Goal: Check status: Check status

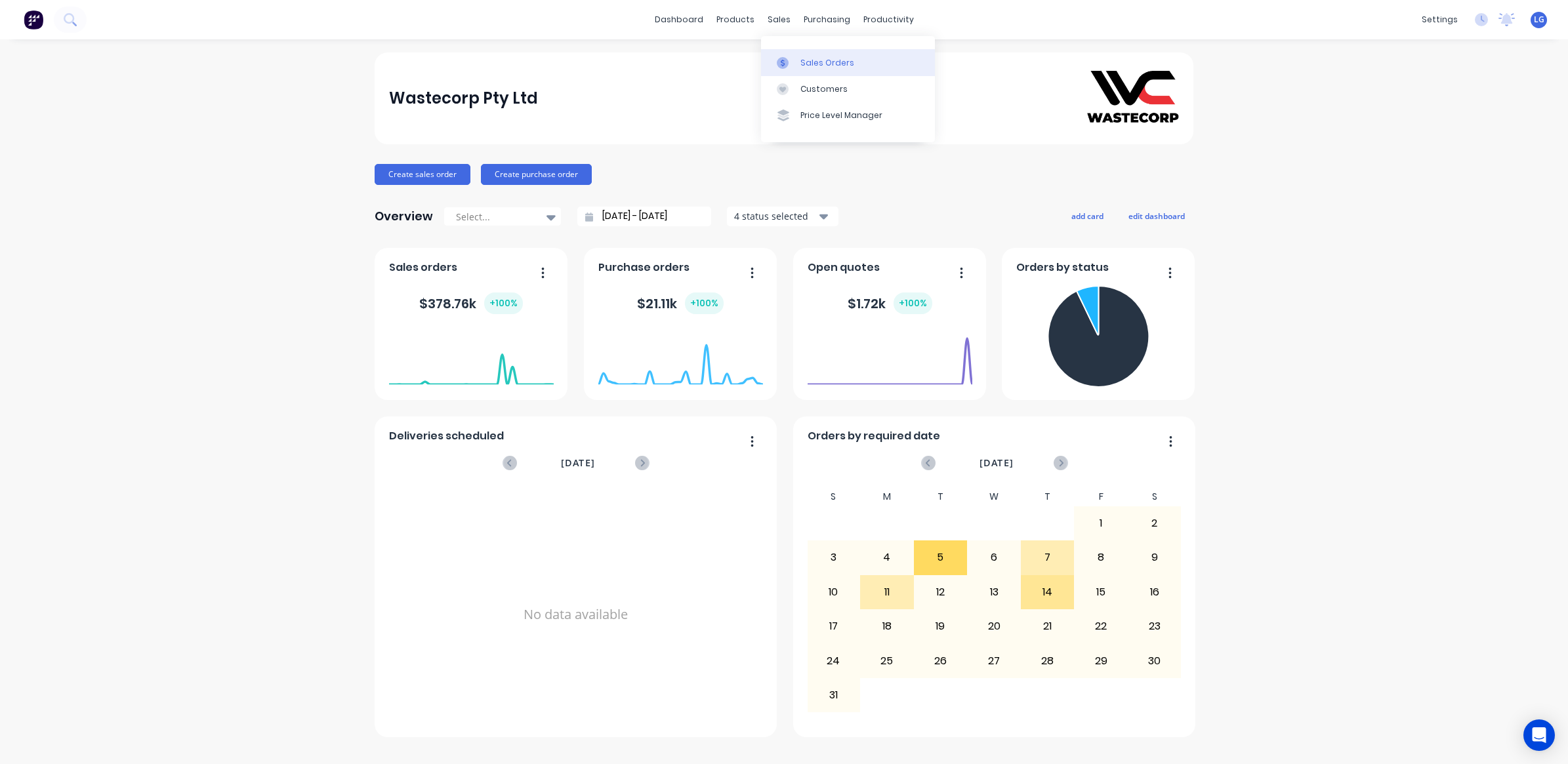
click at [811, 59] on div "Sales Orders" at bounding box center [827, 63] width 53 height 12
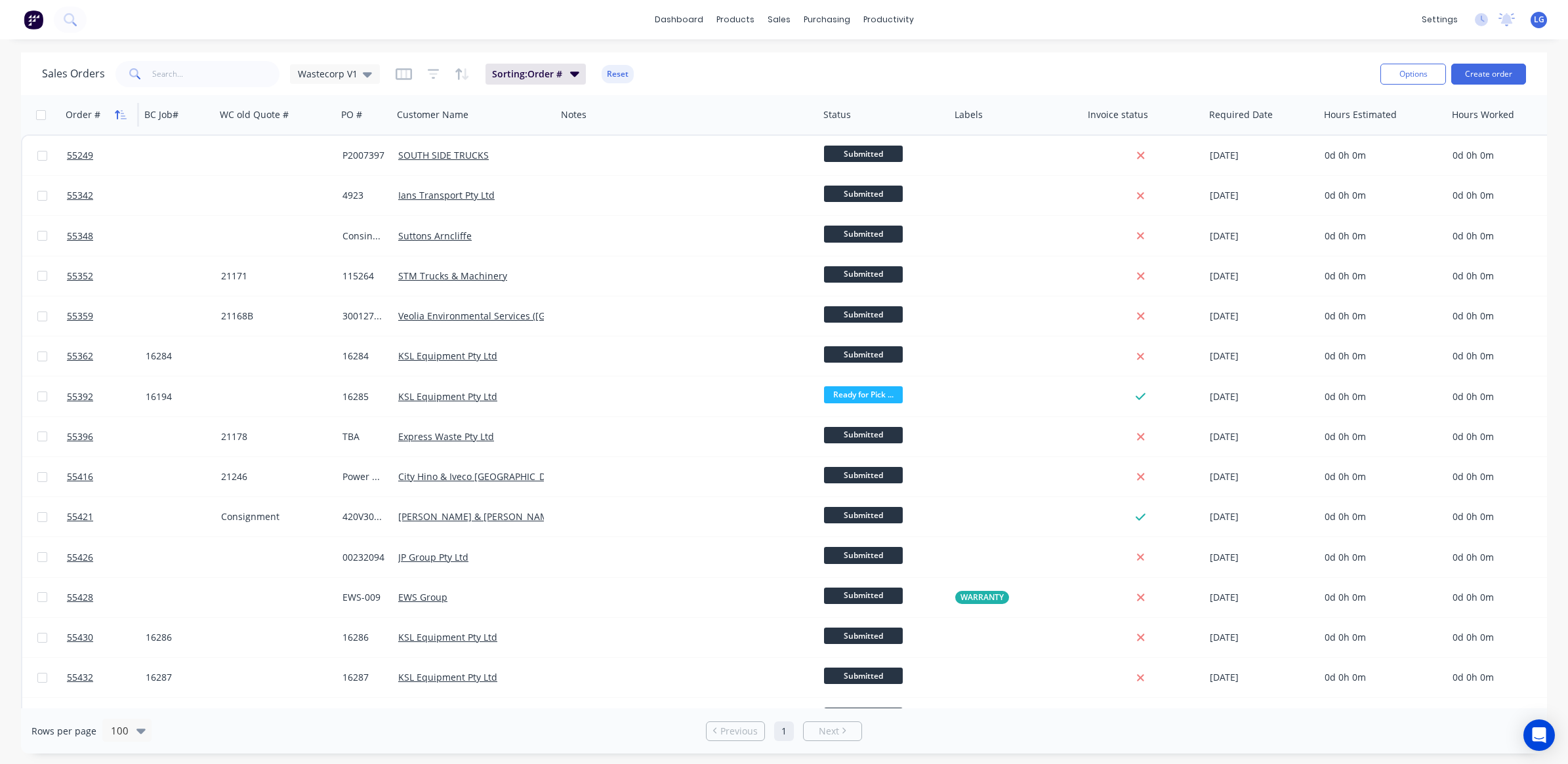
click at [116, 116] on icon "button" at bounding box center [120, 115] width 12 height 11
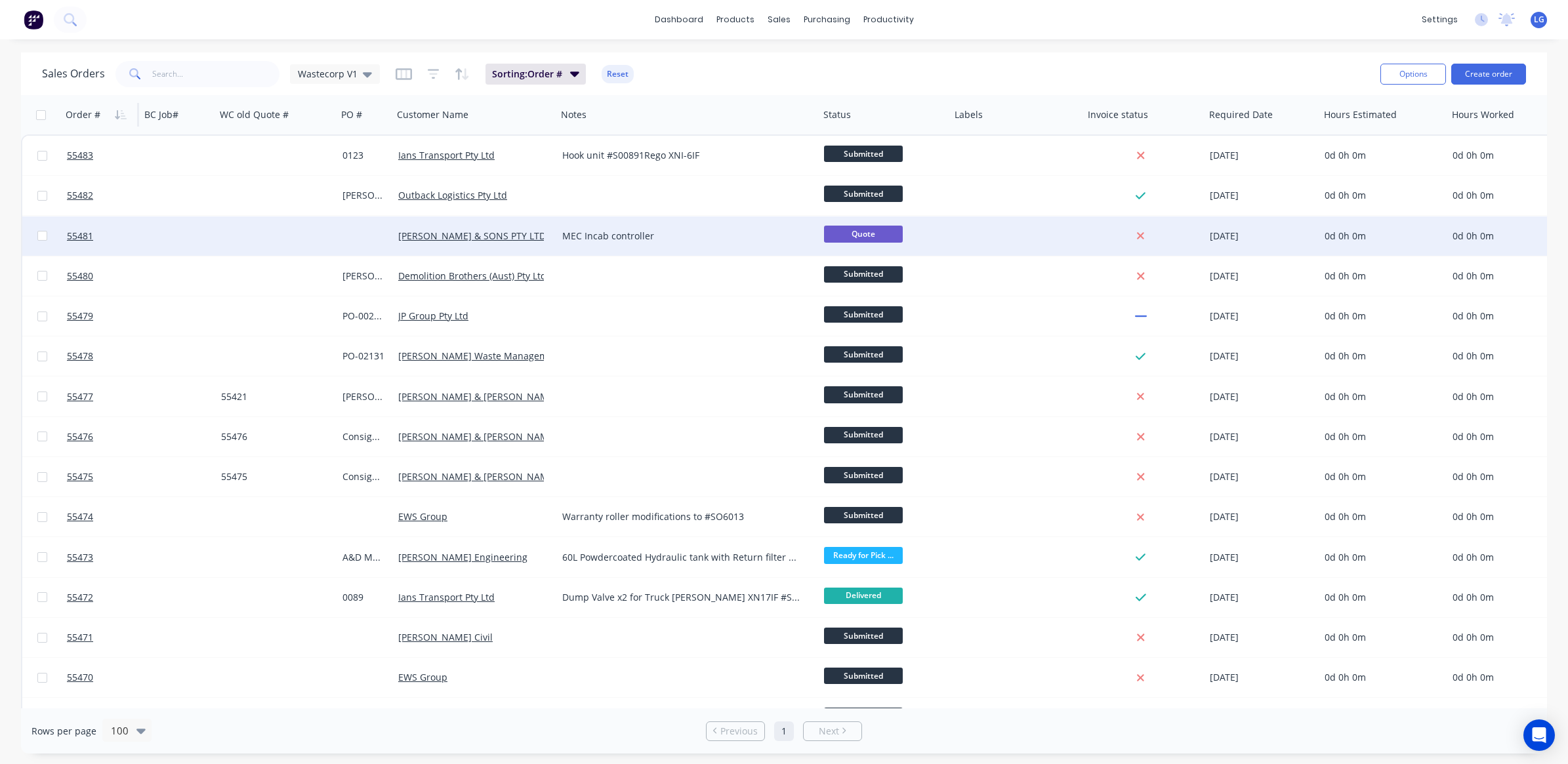
click at [367, 237] on div at bounding box center [365, 236] width 56 height 40
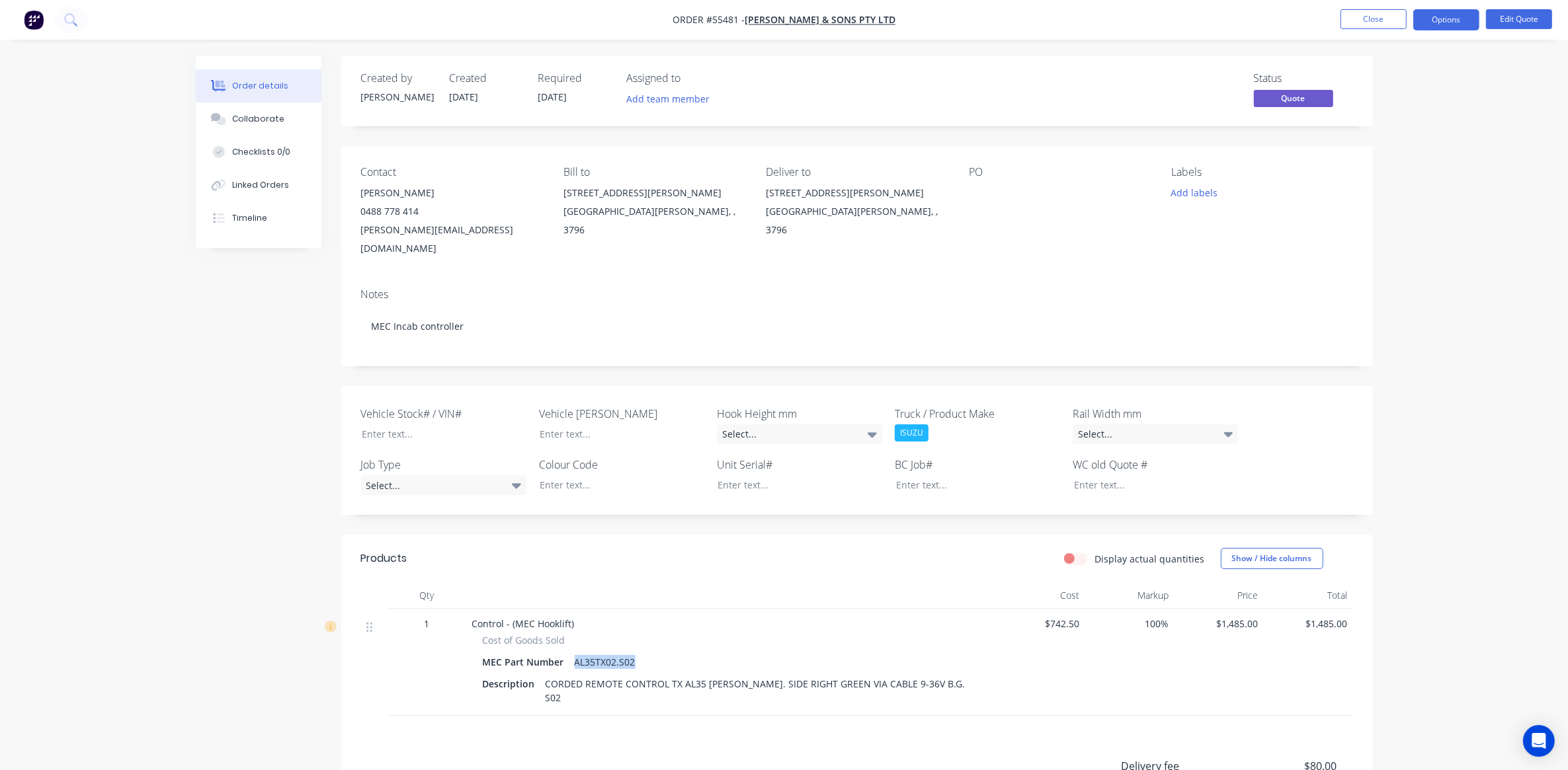
drag, startPoint x: 573, startPoint y: 642, endPoint x: 636, endPoint y: 644, distance: 63.0
click at [636, 652] on div "AL35TX02.S02" at bounding box center [605, 661] width 71 height 20
drag, startPoint x: 545, startPoint y: 668, endPoint x: 923, endPoint y: 665, distance: 378.0
click at [923, 674] on div "CORDED REMOTE CONTROL TX AL35 [PERSON_NAME]. SIDE RIGHT GREEN VIA CABLE 9-36V B…" at bounding box center [759, 690] width 440 height 33
drag, startPoint x: 923, startPoint y: 665, endPoint x: 913, endPoint y: 662, distance: 10.4
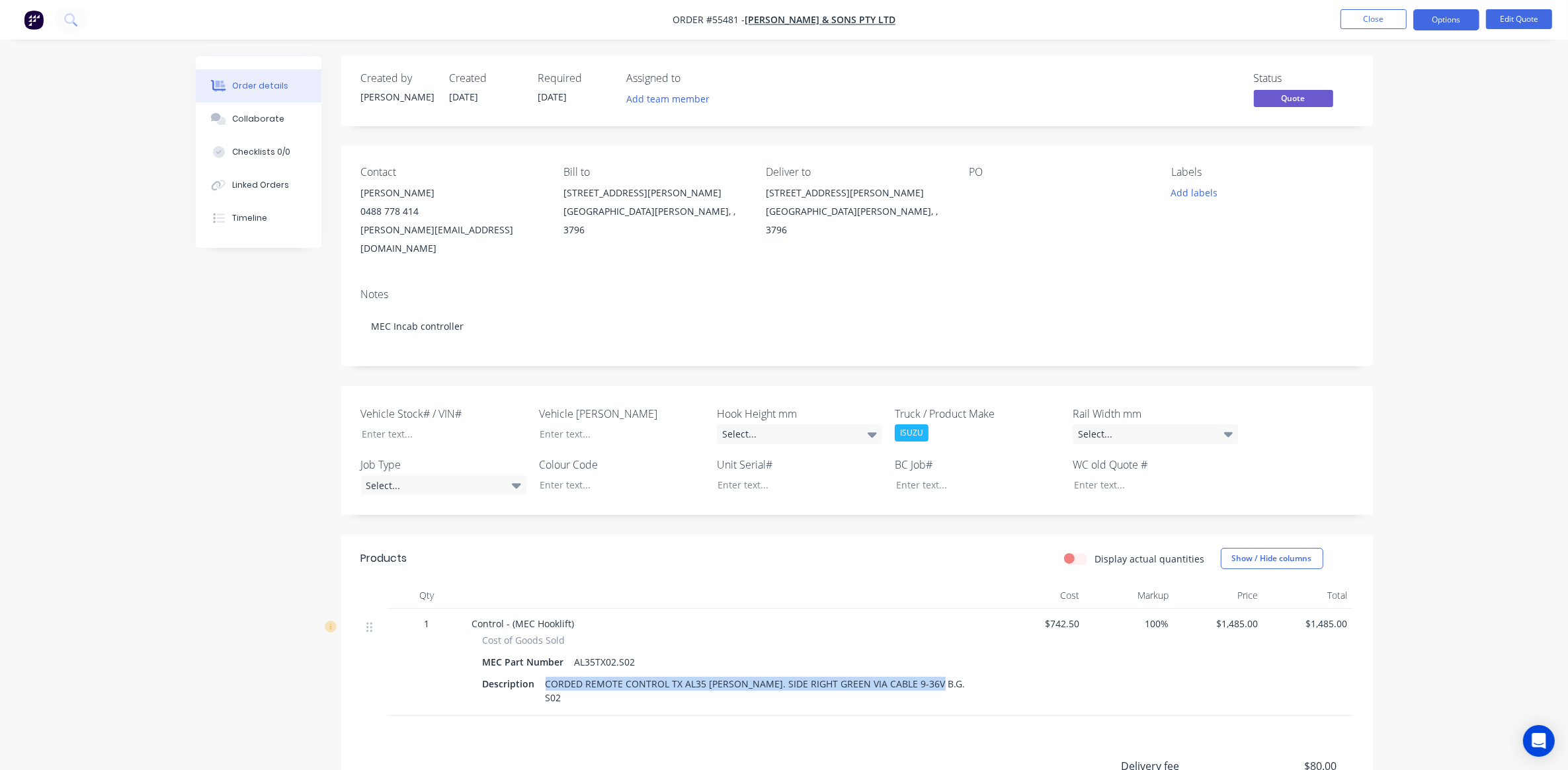
copy div "CORDED REMOTE CONTROL TX AL35 [PERSON_NAME]. SIDE RIGHT GREEN VIA CABLE 9-36V B…"
click at [1390, 25] on button "Close" at bounding box center [1373, 19] width 66 height 20
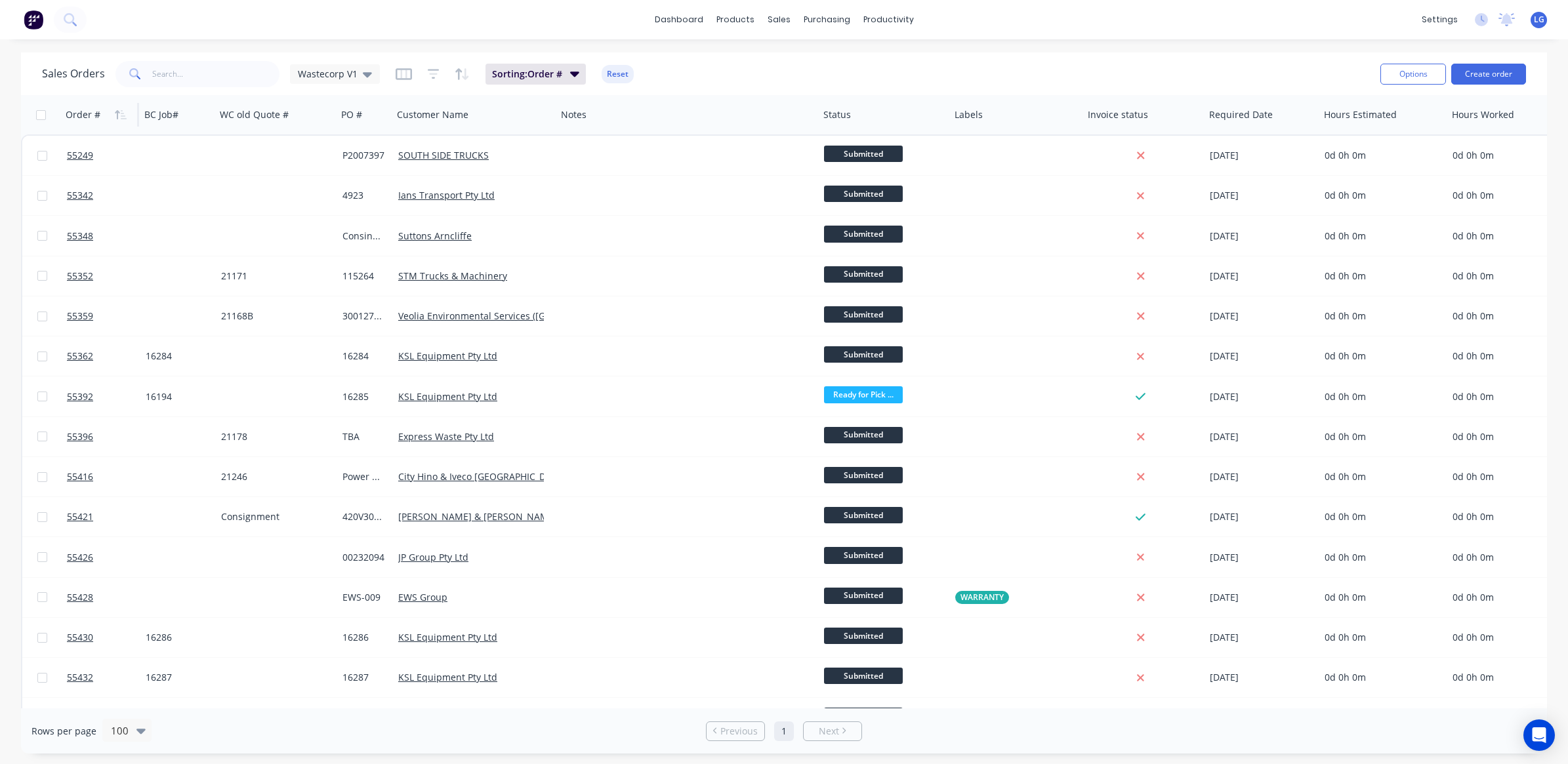
click at [100, 118] on div "Order #" at bounding box center [98, 115] width 65 height 26
click at [117, 112] on icon "button" at bounding box center [120, 115] width 12 height 11
